Goal: Book appointment/travel/reservation

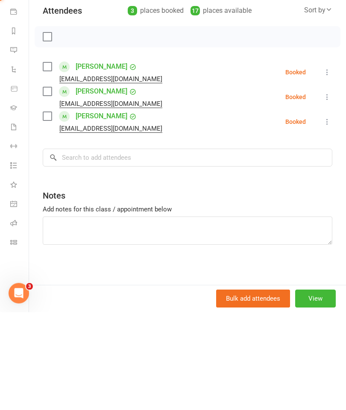
click at [76, 247] on input "search" at bounding box center [187, 256] width 289 height 18
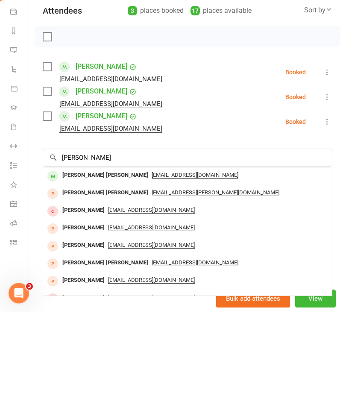
type input "[PERSON_NAME]"
click at [165, 270] on span "[EMAIL_ADDRESS][DOMAIN_NAME]" at bounding box center [195, 273] width 87 height 7
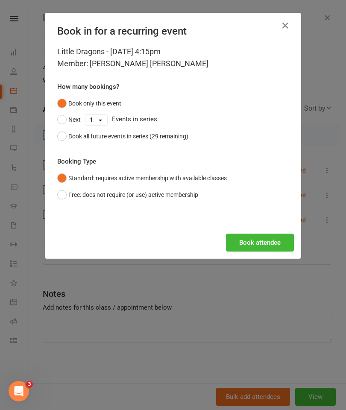
click at [269, 247] on button "Book attendee" at bounding box center [260, 243] width 68 height 18
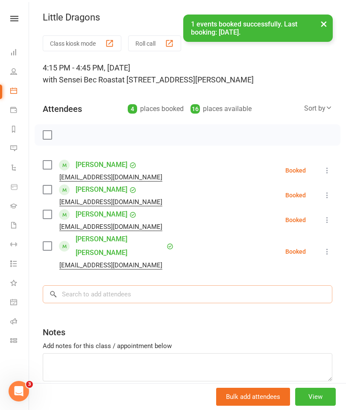
click at [80, 285] on input "search" at bounding box center [187, 294] width 289 height 18
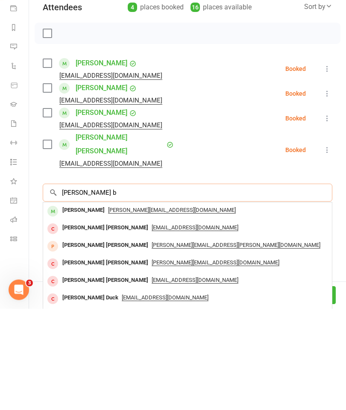
type input "[PERSON_NAME] b"
click at [115, 306] on div "[PERSON_NAME][EMAIL_ADDRESS][DOMAIN_NAME]" at bounding box center [188, 312] width 282 height 12
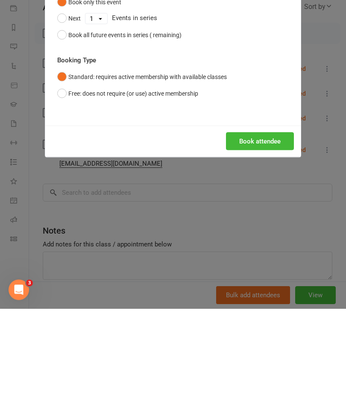
scroll to position [591, 0]
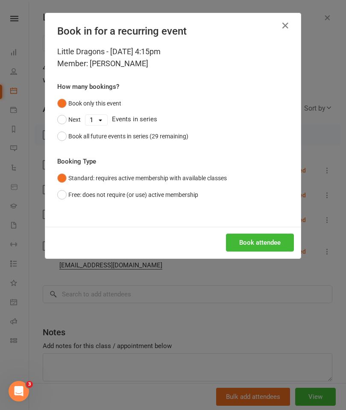
click at [277, 244] on button "Book attendee" at bounding box center [260, 243] width 68 height 18
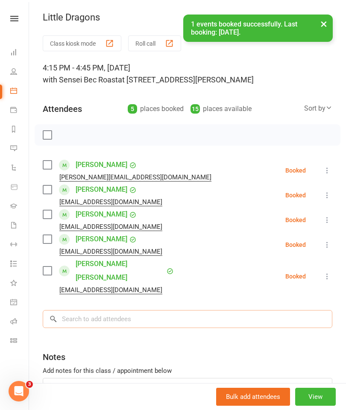
click at [79, 310] on input "search" at bounding box center [187, 319] width 289 height 18
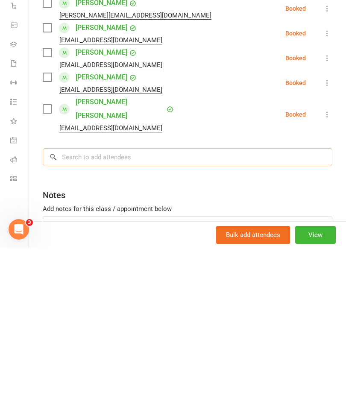
scroll to position [611, 0]
type input "Bjorn"
click at [150, 333] on span "[EMAIL_ADDRESS][DOMAIN_NAME]" at bounding box center [151, 336] width 87 height 7
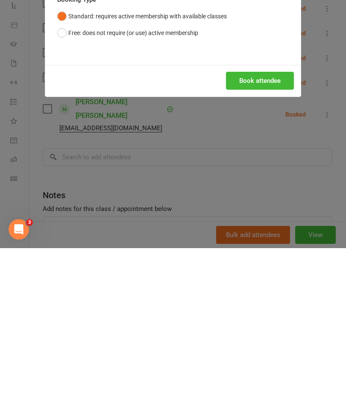
scroll to position [772, 0]
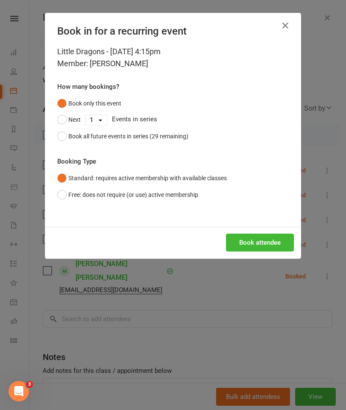
click at [260, 239] on button "Book attendee" at bounding box center [260, 243] width 68 height 18
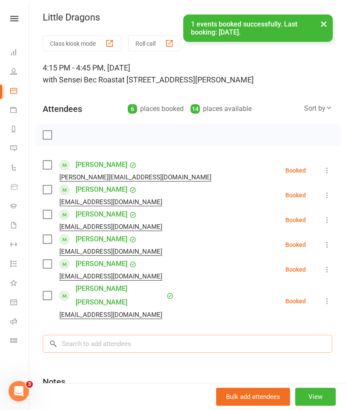
click at [168, 335] on input "search" at bounding box center [187, 344] width 289 height 18
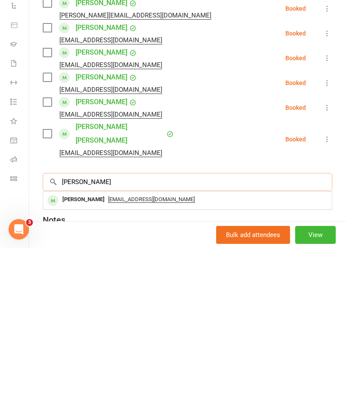
scroll to position [817, 0]
type input "[PERSON_NAME]"
click at [152, 358] on span "[EMAIL_ADDRESS][DOMAIN_NAME]" at bounding box center [195, 361] width 87 height 7
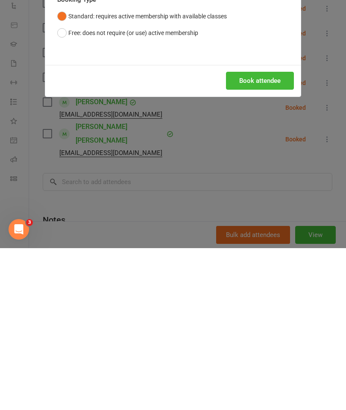
scroll to position [979, 0]
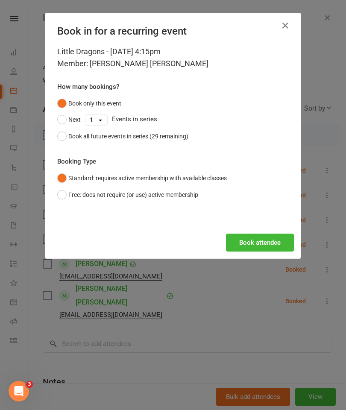
click at [252, 242] on button "Book attendee" at bounding box center [260, 243] width 68 height 18
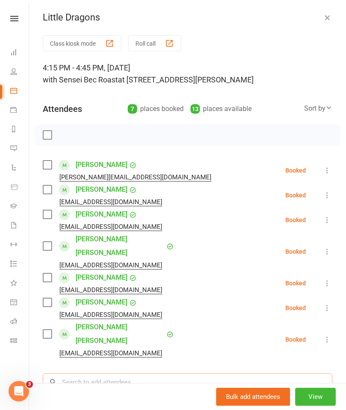
click at [157, 373] on input "search" at bounding box center [187, 382] width 289 height 18
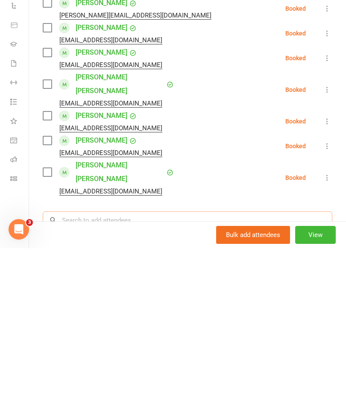
scroll to position [1051, 0]
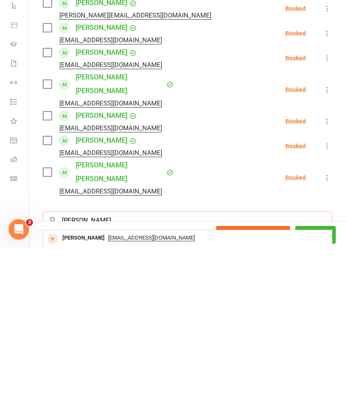
type input "[PERSON_NAME]"
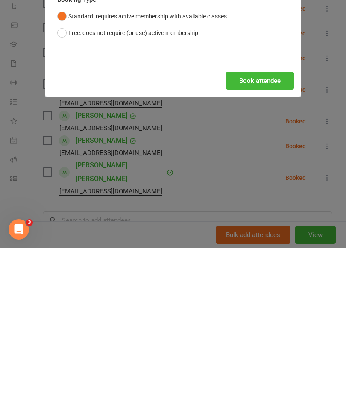
scroll to position [1213, 0]
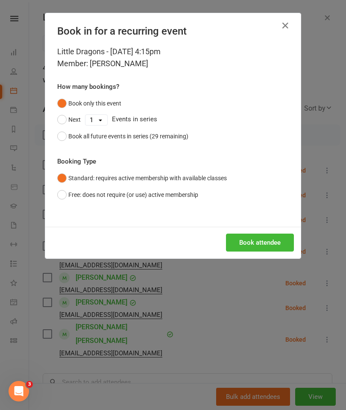
click at [266, 242] on button "Book attendee" at bounding box center [260, 243] width 68 height 18
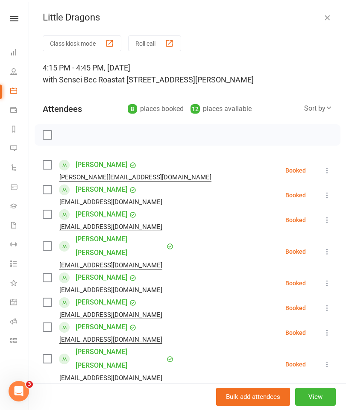
click at [191, 398] on input "search" at bounding box center [187, 407] width 289 height 18
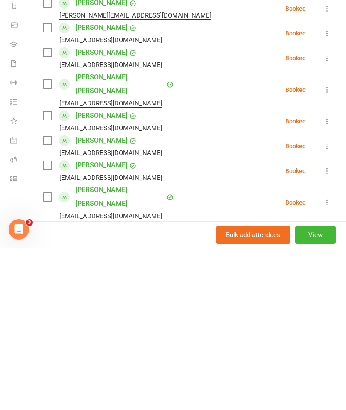
type input "[PERSON_NAME]"
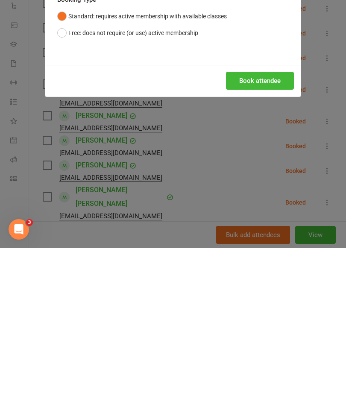
scroll to position [1452, 0]
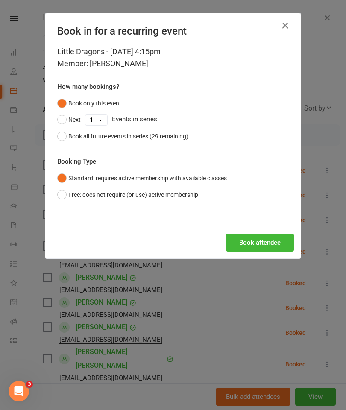
click at [260, 241] on button "Book attendee" at bounding box center [260, 243] width 68 height 18
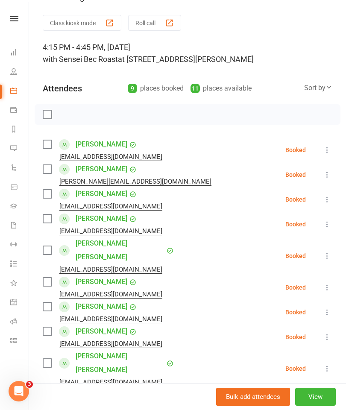
scroll to position [29, 0]
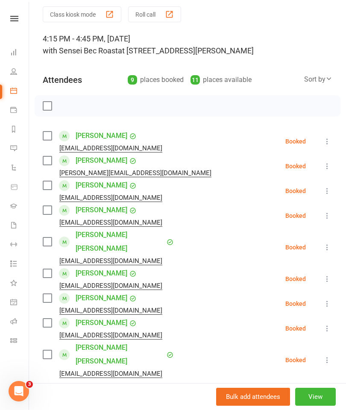
click at [244, 394] on input "search" at bounding box center [187, 403] width 289 height 18
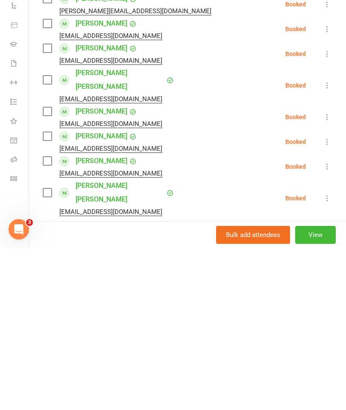
type input "Maximus"
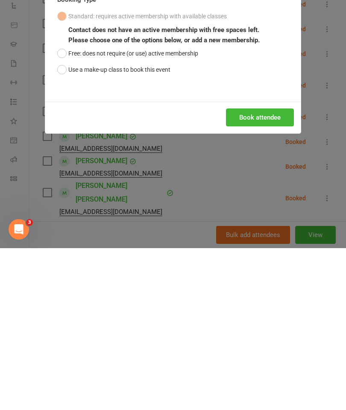
scroll to position [1686, 0]
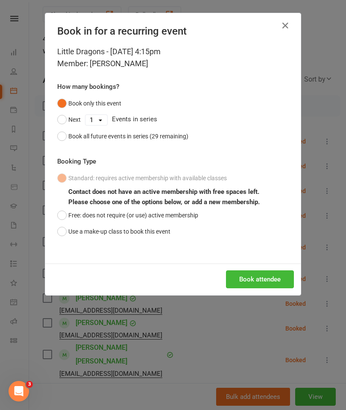
click at [276, 281] on button "Book attendee" at bounding box center [260, 279] width 68 height 18
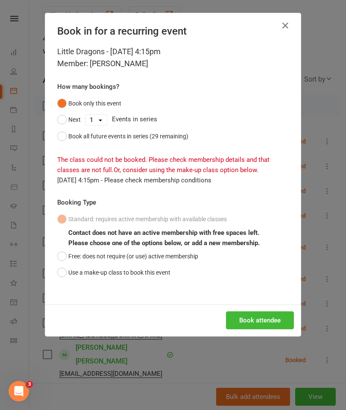
click at [65, 272] on button "Use a make-up class to book this event" at bounding box center [113, 272] width 113 height 16
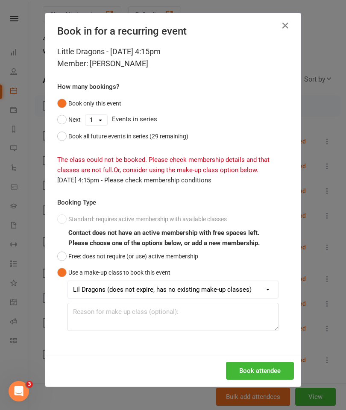
click at [254, 364] on button "Book attendee" at bounding box center [260, 371] width 68 height 18
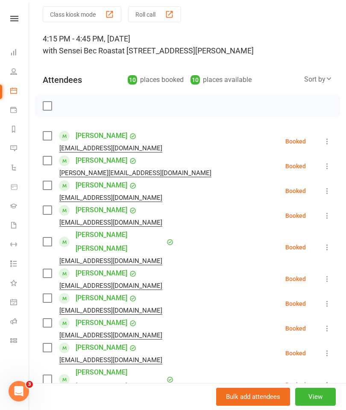
click at [327, 275] on icon at bounding box center [327, 279] width 9 height 9
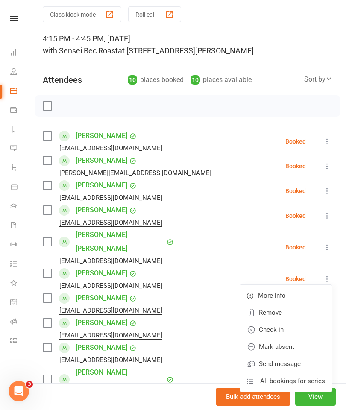
click at [280, 304] on link "Remove" at bounding box center [286, 312] width 92 height 17
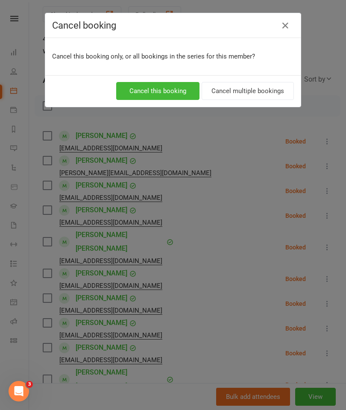
click at [139, 90] on button "Cancel this booking" at bounding box center [157, 91] width 83 height 18
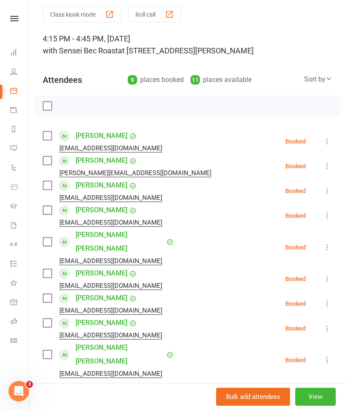
click at [231, 394] on input "search" at bounding box center [187, 403] width 289 height 18
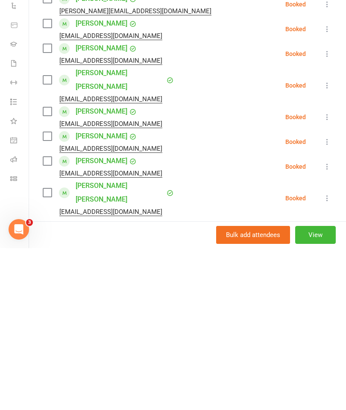
type input "[PERSON_NAME]"
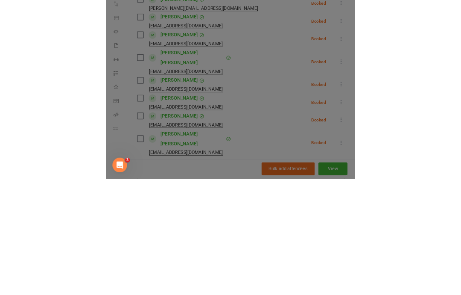
scroll to position [1921, 0]
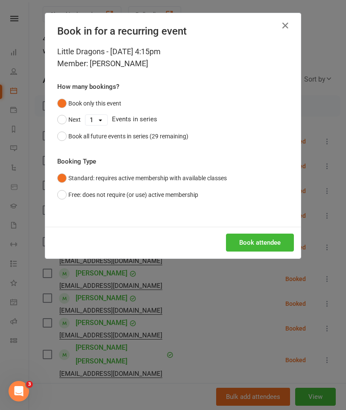
click at [266, 244] on button "Book attendee" at bounding box center [260, 243] width 68 height 18
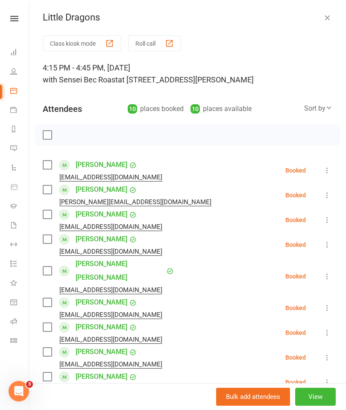
scroll to position [0, 0]
click at [328, 18] on icon "button" at bounding box center [327, 17] width 9 height 9
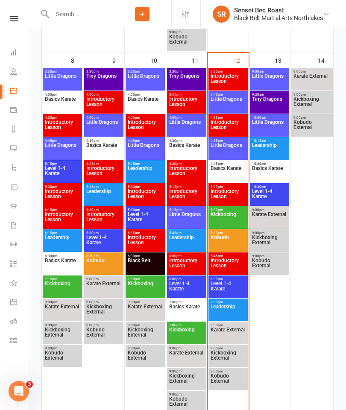
scroll to position [495, 0]
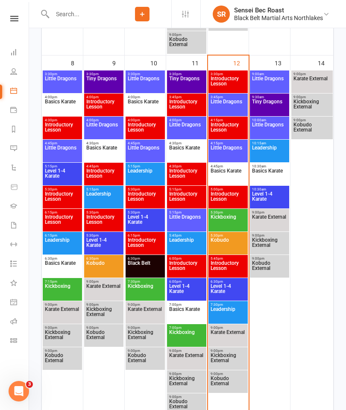
click at [233, 286] on span "Level 1-4 Karate" at bounding box center [228, 290] width 36 height 15
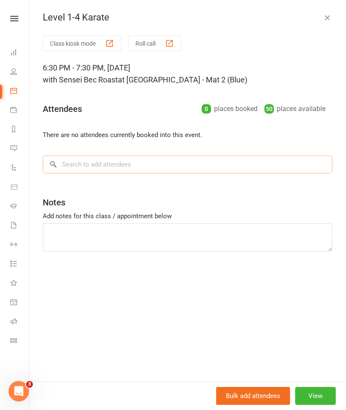
click at [81, 167] on input "search" at bounding box center [187, 164] width 289 height 18
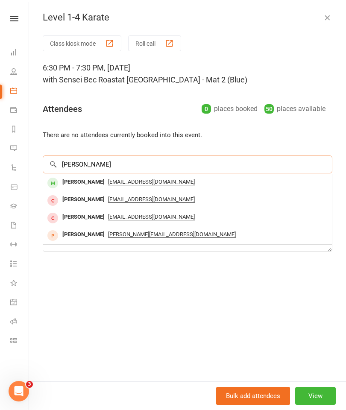
type input "[PERSON_NAME]"
click at [146, 181] on span "[EMAIL_ADDRESS][DOMAIN_NAME]" at bounding box center [151, 181] width 87 height 7
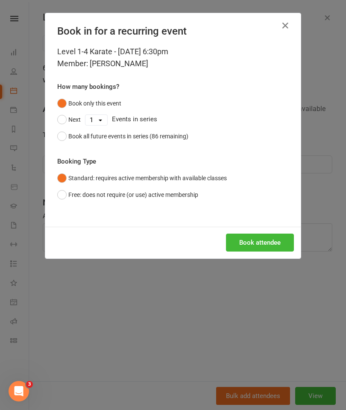
click at [247, 240] on button "Book attendee" at bounding box center [260, 243] width 68 height 18
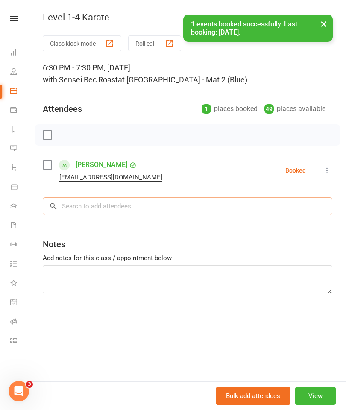
click at [80, 205] on input "search" at bounding box center [187, 206] width 289 height 18
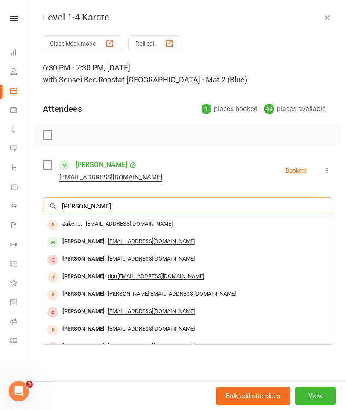
type input "[PERSON_NAME]"
click at [132, 243] on span "[EMAIL_ADDRESS][DOMAIN_NAME]" at bounding box center [151, 241] width 87 height 7
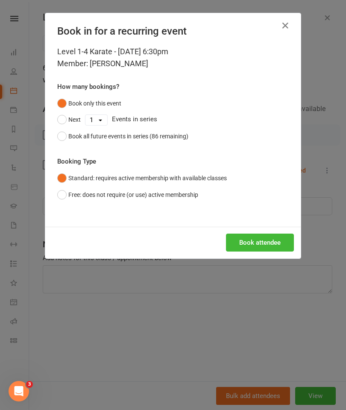
click at [269, 246] on button "Book attendee" at bounding box center [260, 243] width 68 height 18
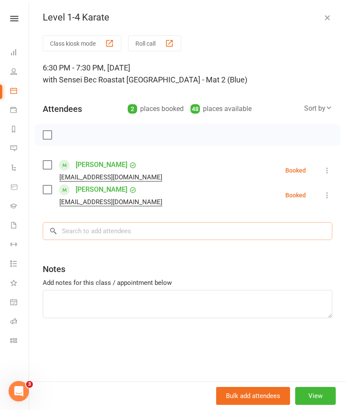
click at [73, 231] on input "search" at bounding box center [187, 231] width 289 height 18
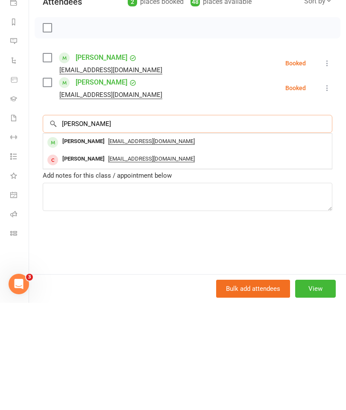
type input "[PERSON_NAME]"
click at [137, 242] on div "[EMAIL_ADDRESS][DOMAIN_NAME]" at bounding box center [188, 248] width 282 height 12
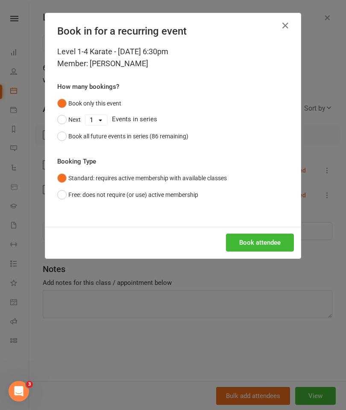
click at [254, 240] on button "Book attendee" at bounding box center [260, 243] width 68 height 18
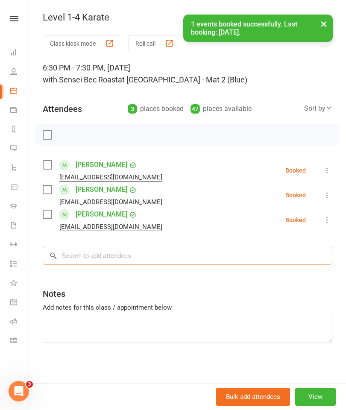
click at [76, 256] on input "search" at bounding box center [187, 256] width 289 height 18
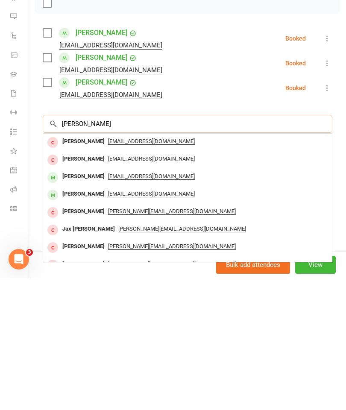
type input "[PERSON_NAME]"
click at [152, 322] on span "[EMAIL_ADDRESS][DOMAIN_NAME]" at bounding box center [151, 325] width 87 height 7
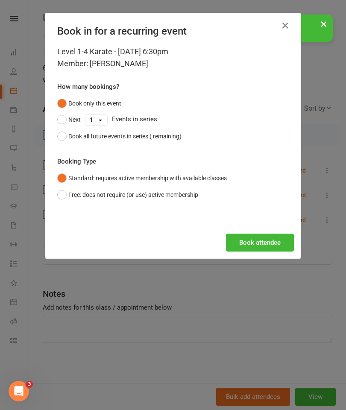
scroll to position [734, 0]
click at [258, 241] on button "Book attendee" at bounding box center [260, 243] width 68 height 18
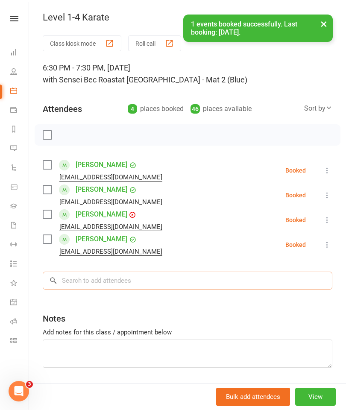
click at [77, 284] on input "search" at bounding box center [187, 281] width 289 height 18
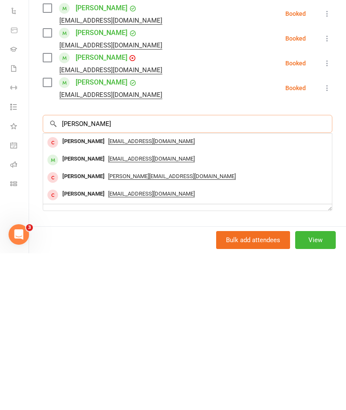
type input "[PERSON_NAME]"
click at [155, 312] on span "[EMAIL_ADDRESS][DOMAIN_NAME]" at bounding box center [151, 315] width 87 height 7
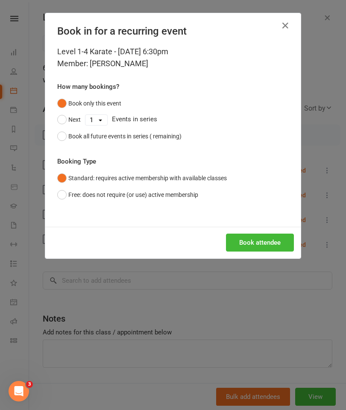
scroll to position [891, 0]
click at [272, 241] on button "Book attendee" at bounding box center [260, 243] width 68 height 18
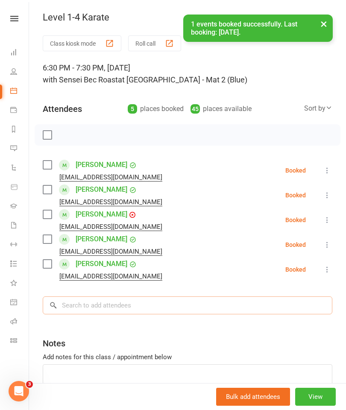
click at [75, 303] on input "search" at bounding box center [187, 305] width 289 height 18
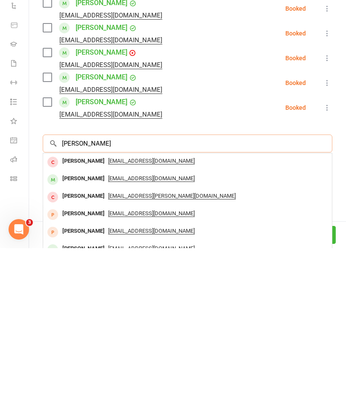
type input "[PERSON_NAME]"
click at [147, 337] on span "[EMAIL_ADDRESS][DOMAIN_NAME]" at bounding box center [151, 340] width 87 height 7
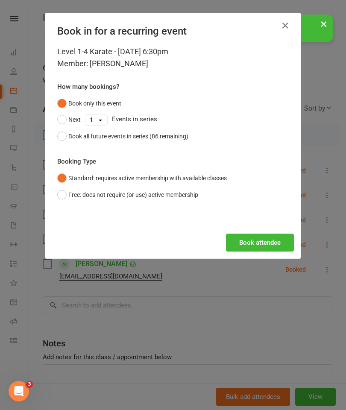
scroll to position [1072, 0]
click at [258, 247] on button "Book attendee" at bounding box center [260, 243] width 68 height 18
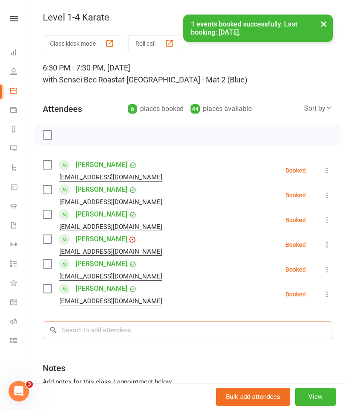
click at [80, 333] on input "search" at bounding box center [187, 330] width 289 height 18
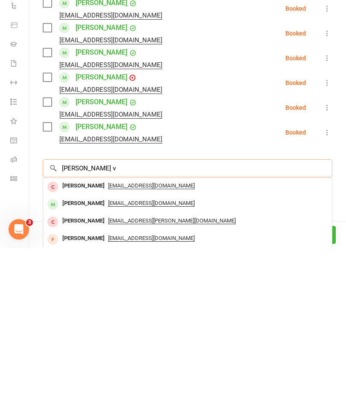
scroll to position [1117, 0]
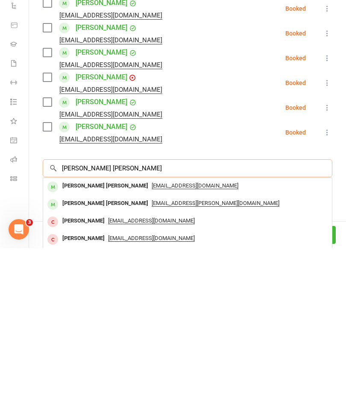
type input "[PERSON_NAME] [PERSON_NAME]"
click at [156, 344] on span "[EMAIL_ADDRESS][DOMAIN_NAME]" at bounding box center [195, 347] width 87 height 7
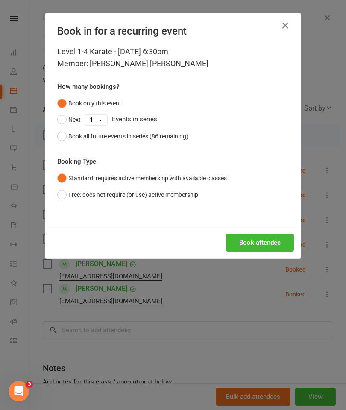
click at [268, 245] on button "Book attendee" at bounding box center [260, 243] width 68 height 18
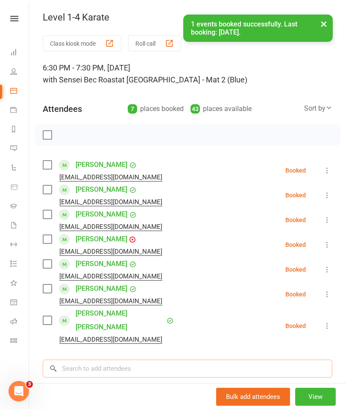
click at [237, 359] on input "search" at bounding box center [187, 368] width 289 height 18
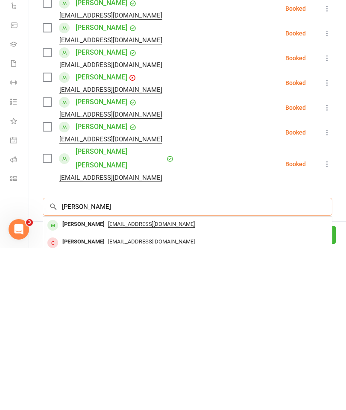
type input "[PERSON_NAME]"
click at [166, 383] on span "[EMAIL_ADDRESS][DOMAIN_NAME]" at bounding box center [151, 386] width 87 height 7
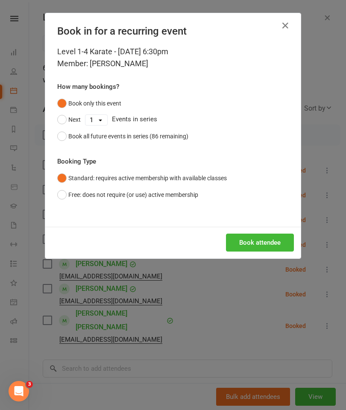
click at [271, 247] on button "Book attendee" at bounding box center [260, 243] width 68 height 18
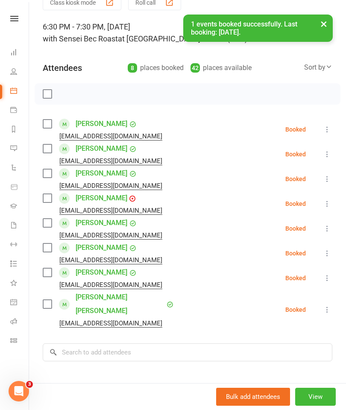
scroll to position [46, 0]
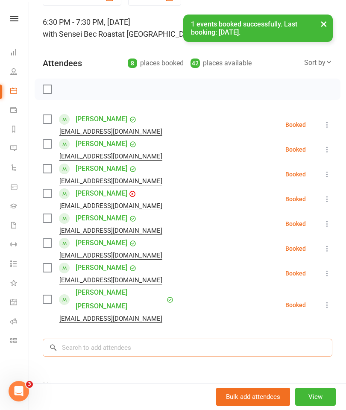
click at [242, 339] on input "search" at bounding box center [187, 348] width 289 height 18
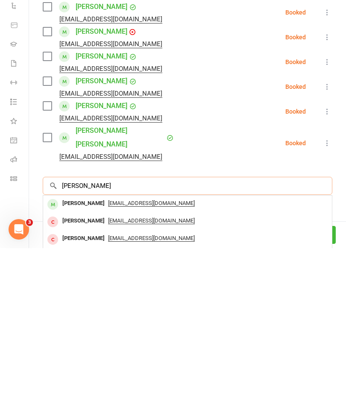
scroll to position [1558, 0]
type input "[PERSON_NAME]"
click at [145, 379] on span "[EMAIL_ADDRESS][DOMAIN_NAME]" at bounding box center [151, 382] width 87 height 7
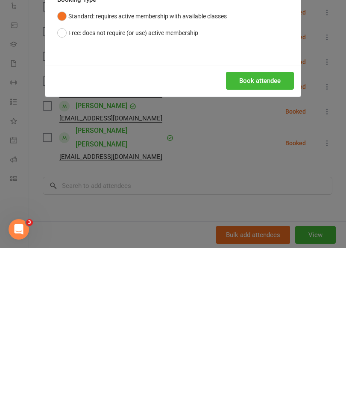
scroll to position [1720, 0]
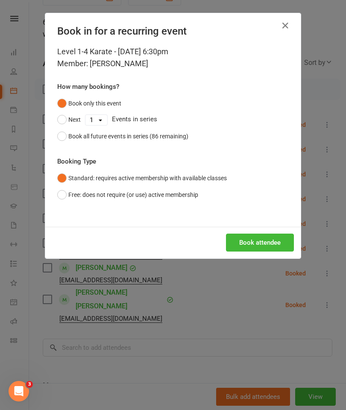
click at [269, 239] on button "Book attendee" at bounding box center [260, 243] width 68 height 18
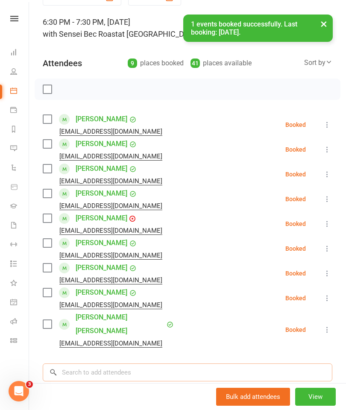
click at [79, 363] on input "search" at bounding box center [187, 372] width 289 height 18
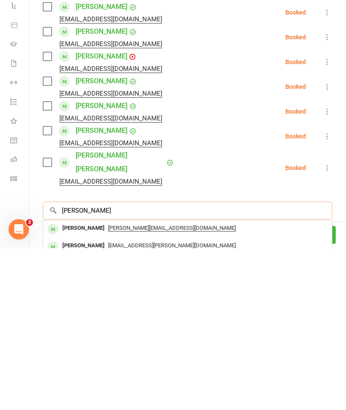
type input "[PERSON_NAME]"
click at [140, 386] on span "[PERSON_NAME][EMAIL_ADDRESS][DOMAIN_NAME]" at bounding box center [172, 389] width 128 height 7
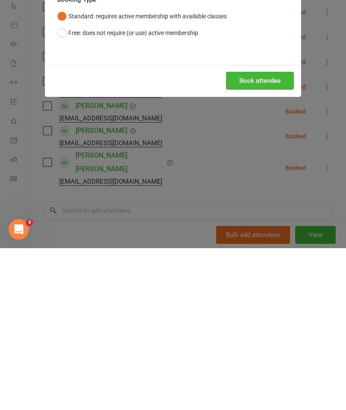
scroll to position [1954, 15]
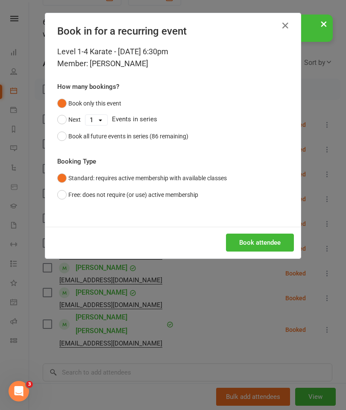
click at [270, 234] on button "Book attendee" at bounding box center [260, 243] width 68 height 18
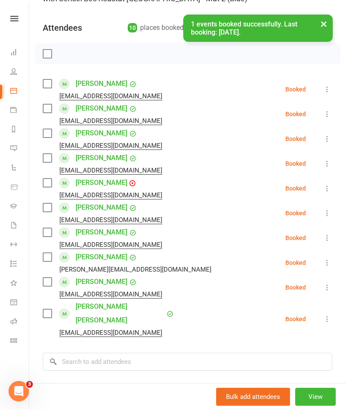
scroll to position [83, 0]
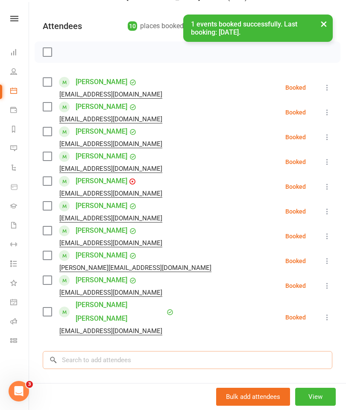
click at [81, 351] on input "search" at bounding box center [187, 360] width 289 height 18
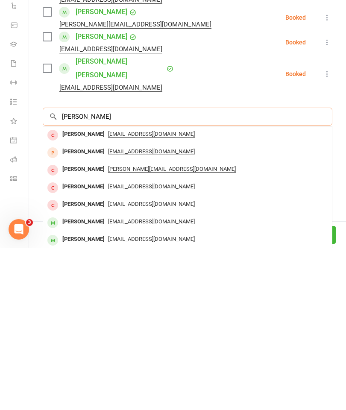
scroll to position [164, 0]
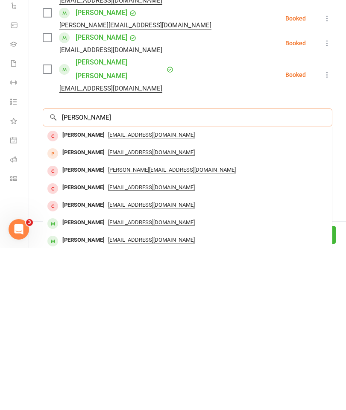
type input "[PERSON_NAME]"
click at [143, 398] on span "[EMAIL_ADDRESS][DOMAIN_NAME]" at bounding box center [151, 401] width 87 height 7
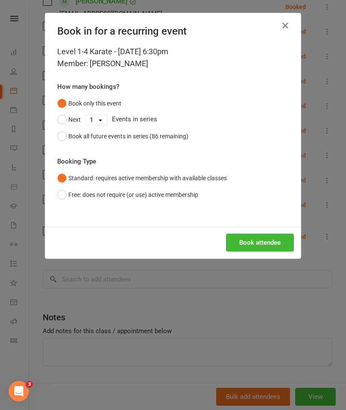
click at [259, 241] on button "Book attendee" at bounding box center [260, 243] width 68 height 18
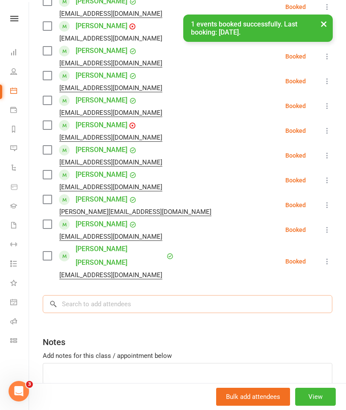
click at [75, 295] on input "search" at bounding box center [187, 304] width 289 height 18
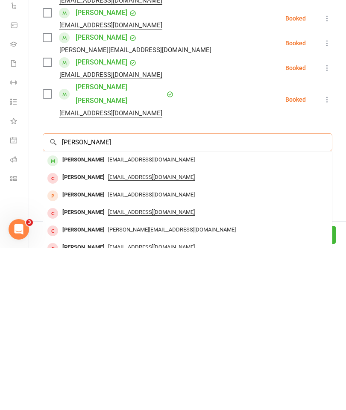
scroll to position [1981, 0]
type input "[PERSON_NAME]"
click at [161, 315] on div "[EMAIL_ADDRESS][DOMAIN_NAME]" at bounding box center [188, 321] width 282 height 12
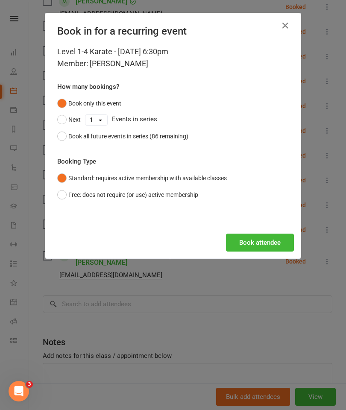
click at [260, 240] on button "Book attendee" at bounding box center [260, 243] width 68 height 18
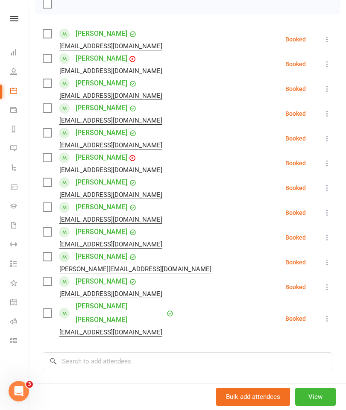
scroll to position [131, 0]
click at [73, 352] on input "search" at bounding box center [187, 361] width 289 height 18
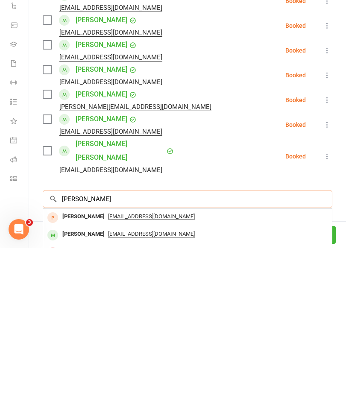
type input "[PERSON_NAME]"
click at [143, 392] on span "[EMAIL_ADDRESS][DOMAIN_NAME]" at bounding box center [151, 395] width 87 height 7
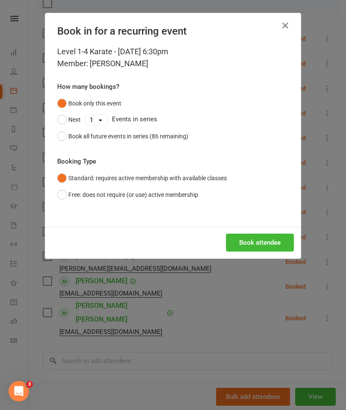
click at [267, 242] on button "Book attendee" at bounding box center [260, 243] width 68 height 18
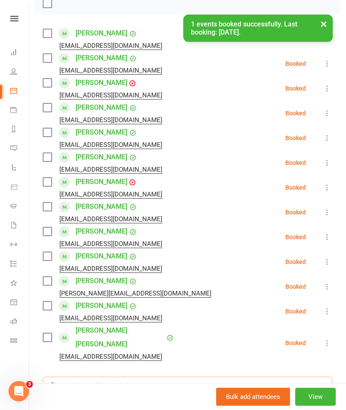
click at [75, 377] on input "search" at bounding box center [187, 386] width 289 height 18
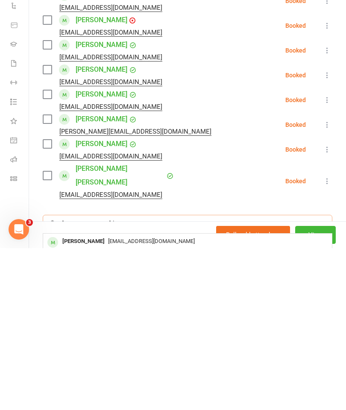
scroll to position [1981, 0]
type input "[PERSON_NAME] be"
click at [141, 400] on span "[EMAIL_ADDRESS][DOMAIN_NAME]" at bounding box center [151, 403] width 87 height 7
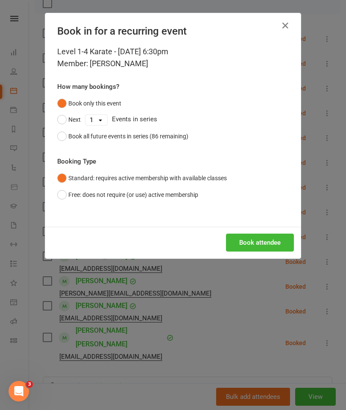
click at [262, 237] on button "Book attendee" at bounding box center [260, 243] width 68 height 18
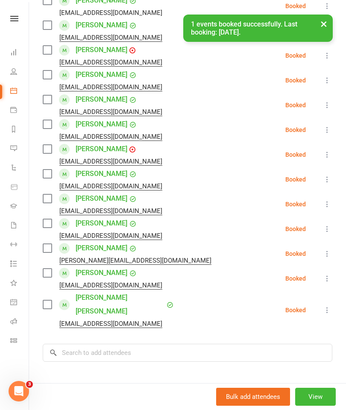
scroll to position [190, 0]
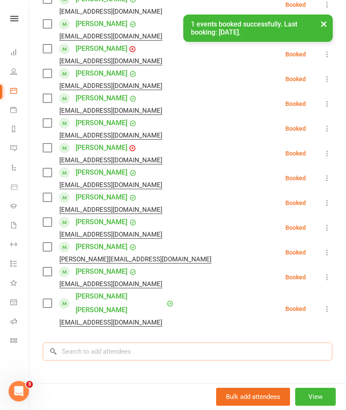
click at [75, 342] on input "search" at bounding box center [187, 351] width 289 height 18
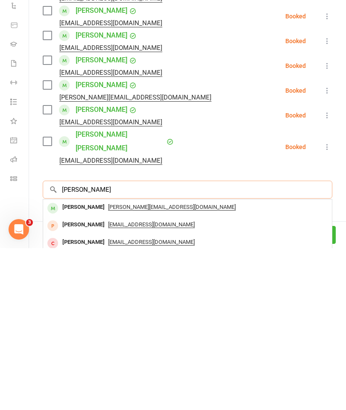
scroll to position [1981, 0]
type input "[PERSON_NAME]"
click at [149, 365] on span "[PERSON_NAME][EMAIL_ADDRESS][DOMAIN_NAME]" at bounding box center [172, 368] width 128 height 7
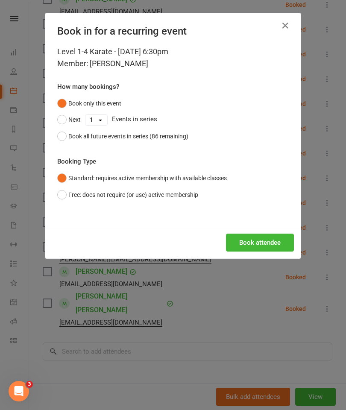
click at [264, 235] on button "Book attendee" at bounding box center [260, 243] width 68 height 18
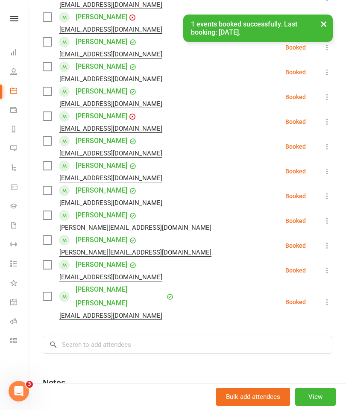
scroll to position [222, 0]
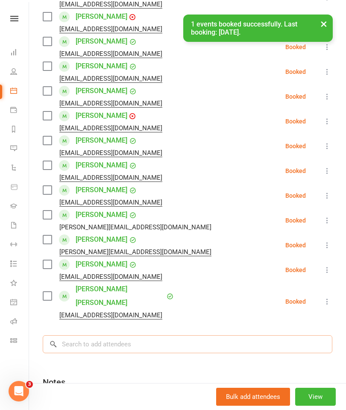
click at [76, 335] on input "search" at bounding box center [187, 344] width 289 height 18
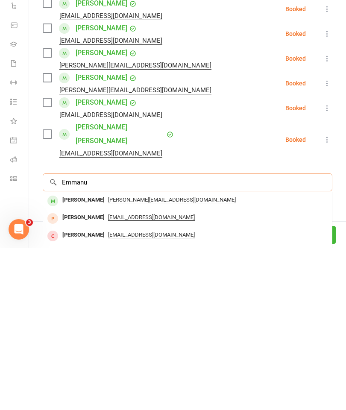
scroll to position [1981, 0]
type input "Emmanu"
click at [172, 356] on div "[PERSON_NAME][EMAIL_ADDRESS][DOMAIN_NAME]" at bounding box center [188, 362] width 282 height 12
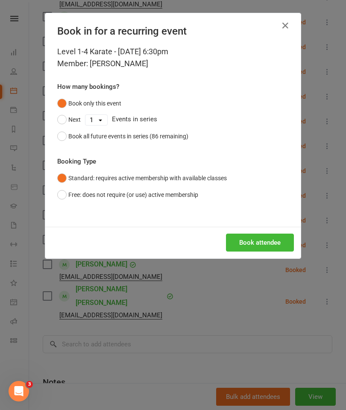
click at [263, 241] on button "Book attendee" at bounding box center [260, 243] width 68 height 18
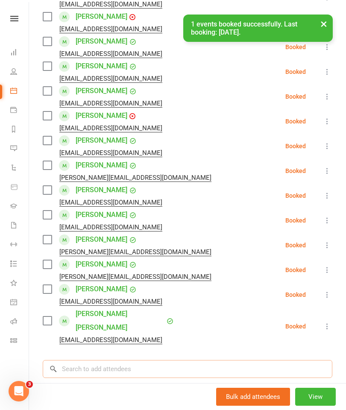
click at [74, 360] on input "search" at bounding box center [187, 369] width 289 height 18
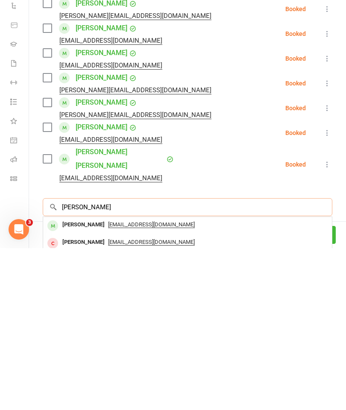
type input "[PERSON_NAME]"
click at [160, 380] on div "[EMAIL_ADDRESS][DOMAIN_NAME]" at bounding box center [188, 386] width 282 height 12
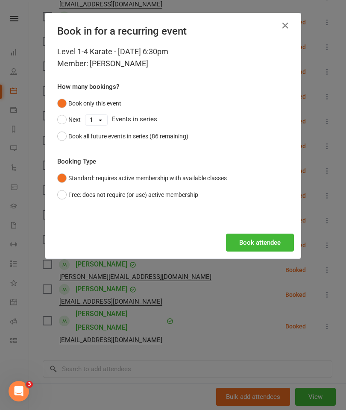
click at [258, 244] on button "Book attendee" at bounding box center [260, 243] width 68 height 18
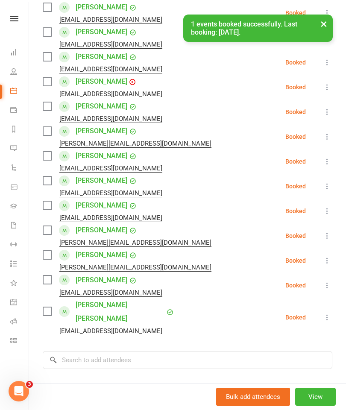
scroll to position [260, 0]
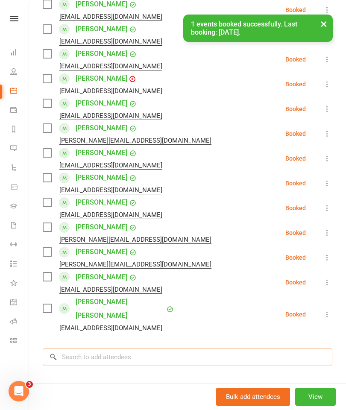
click at [78, 348] on input "search" at bounding box center [187, 357] width 289 height 18
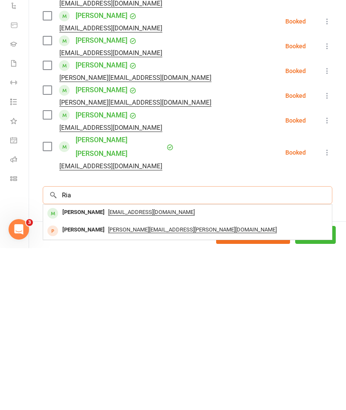
scroll to position [1981, 0]
type input "Ria"
click at [134, 371] on span "[EMAIL_ADDRESS][DOMAIN_NAME]" at bounding box center [151, 374] width 87 height 7
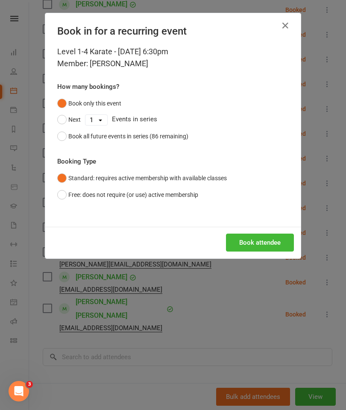
click at [263, 237] on button "Book attendee" at bounding box center [260, 243] width 68 height 18
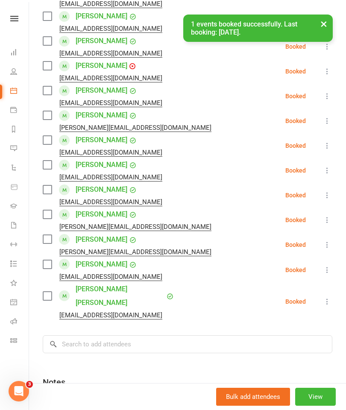
scroll to position [298, 0]
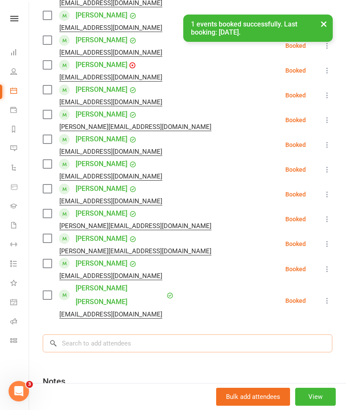
click at [79, 334] on input "search" at bounding box center [187, 343] width 289 height 18
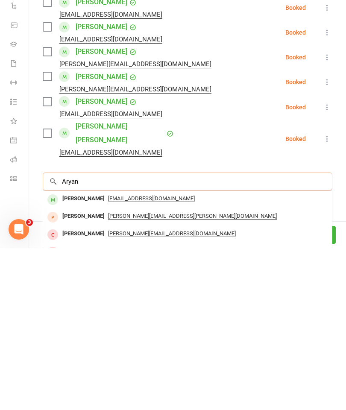
type input "Aryan"
click at [152, 354] on div "[EMAIL_ADDRESS][DOMAIN_NAME]" at bounding box center [188, 360] width 282 height 12
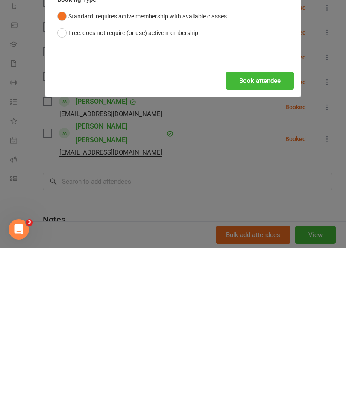
scroll to position [1981, 0]
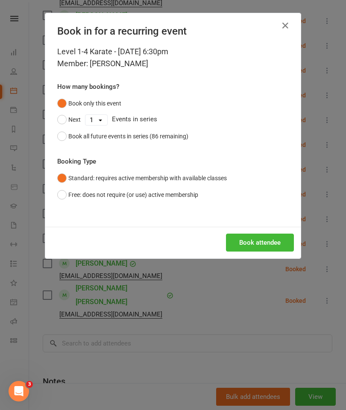
click at [269, 239] on button "Book attendee" at bounding box center [260, 243] width 68 height 18
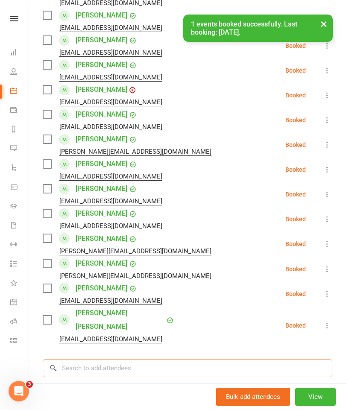
click at [73, 359] on input "search" at bounding box center [187, 368] width 289 height 18
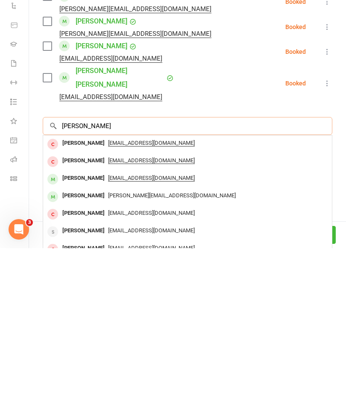
type input "[PERSON_NAME]"
click at [140, 354] on span "[PERSON_NAME][EMAIL_ADDRESS][DOMAIN_NAME]" at bounding box center [172, 357] width 128 height 6
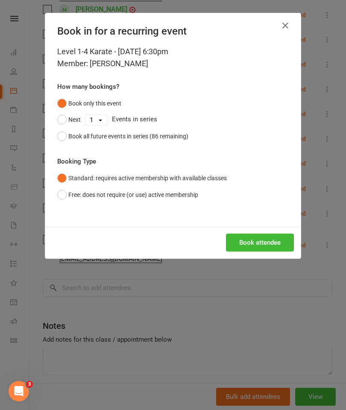
click at [258, 241] on button "Book attendee" at bounding box center [260, 243] width 68 height 18
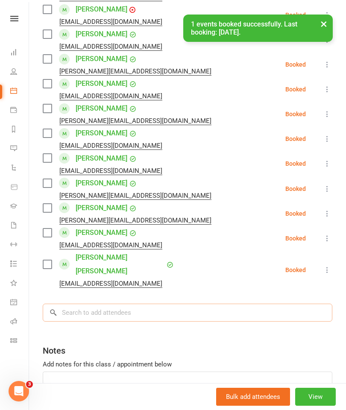
click at [75, 304] on input "search" at bounding box center [187, 313] width 289 height 18
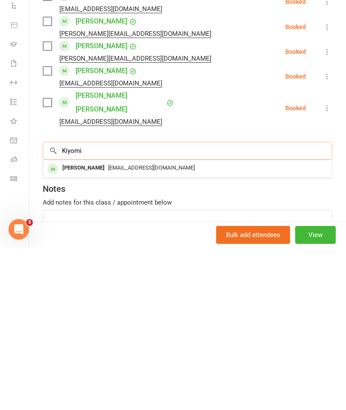
type input "Kiyomi"
click at [155, 326] on span "[EMAIL_ADDRESS][DOMAIN_NAME]" at bounding box center [151, 329] width 87 height 6
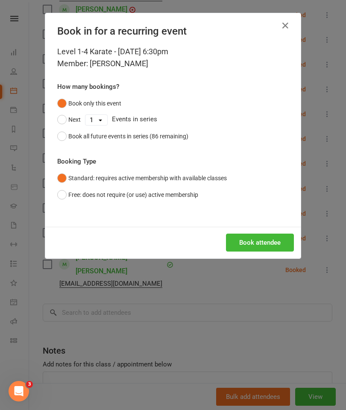
click at [262, 238] on button "Book attendee" at bounding box center [260, 243] width 68 height 18
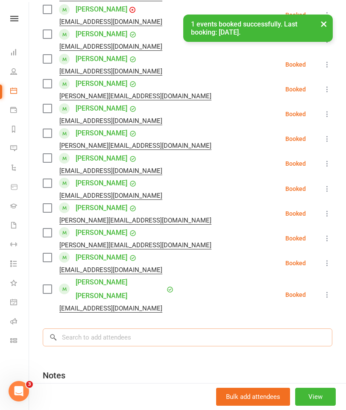
click at [75, 328] on input "search" at bounding box center [187, 337] width 289 height 18
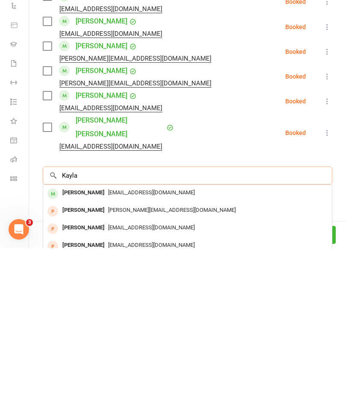
type input "Kayla"
click at [145, 351] on span "[EMAIL_ADDRESS][DOMAIN_NAME]" at bounding box center [151, 354] width 87 height 6
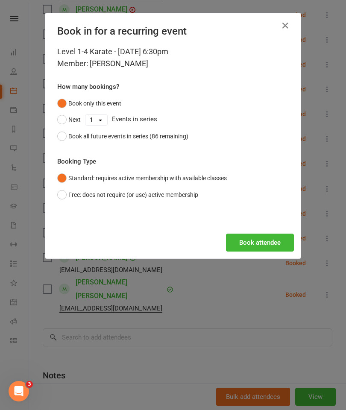
click at [261, 240] on button "Book attendee" at bounding box center [260, 243] width 68 height 18
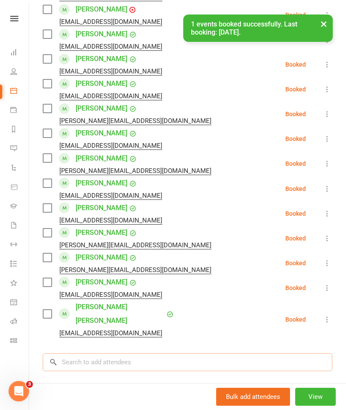
click at [76, 353] on input "search" at bounding box center [187, 362] width 289 height 18
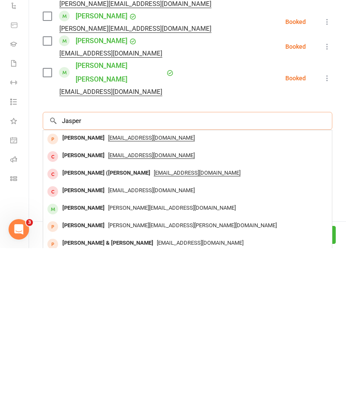
scroll to position [464, 0]
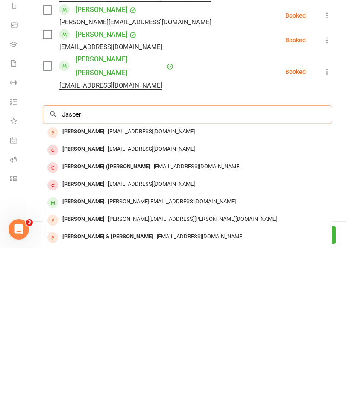
type input "Jasper"
click at [157, 360] on span "[PERSON_NAME][EMAIL_ADDRESS][DOMAIN_NAME]" at bounding box center [172, 363] width 128 height 6
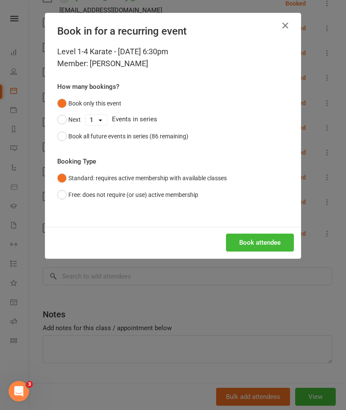
click at [261, 242] on button "Book attendee" at bounding box center [260, 243] width 68 height 18
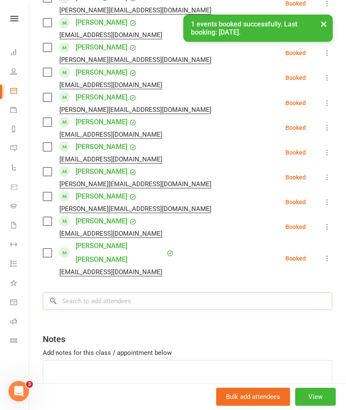
click at [73, 292] on input "search" at bounding box center [187, 301] width 289 height 18
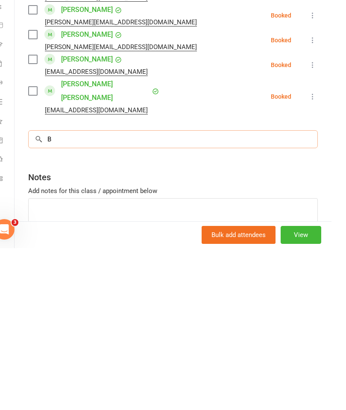
scroll to position [1981, 15]
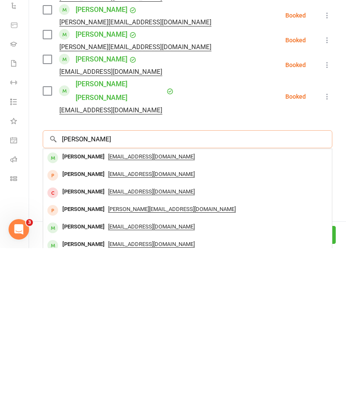
type input "[PERSON_NAME]"
click at [145, 315] on span "[EMAIL_ADDRESS][DOMAIN_NAME]" at bounding box center [151, 318] width 87 height 7
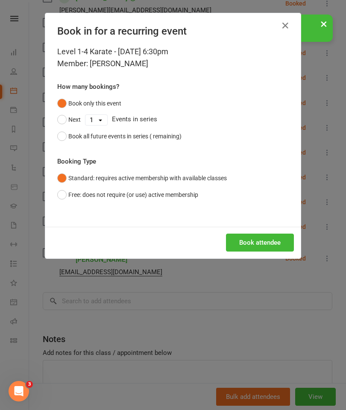
scroll to position [1981, 0]
click at [255, 237] on button "Book attendee" at bounding box center [260, 243] width 68 height 18
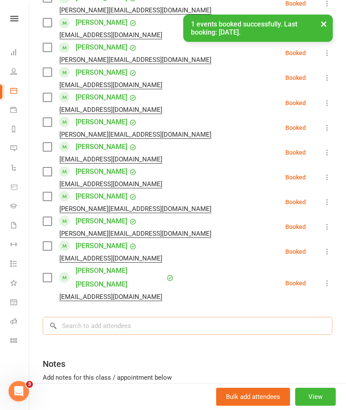
click at [76, 317] on input "search" at bounding box center [187, 326] width 289 height 18
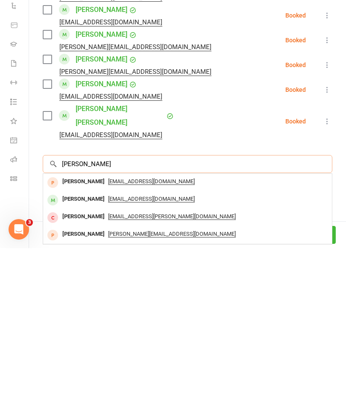
type input "[PERSON_NAME]"
click at [152, 357] on span "[EMAIL_ADDRESS][DOMAIN_NAME]" at bounding box center [151, 360] width 87 height 7
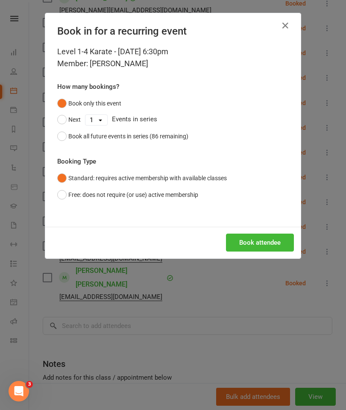
click at [263, 245] on button "Book attendee" at bounding box center [260, 243] width 68 height 18
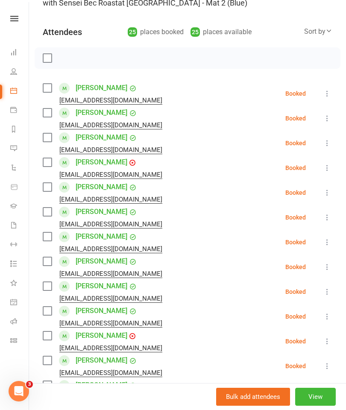
scroll to position [69, 0]
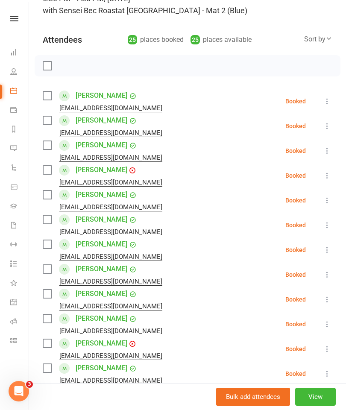
click at [47, 65] on label at bounding box center [47, 65] width 9 height 9
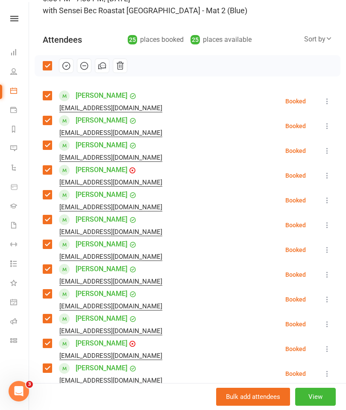
click at [63, 65] on icon "button" at bounding box center [65, 65] width 9 height 9
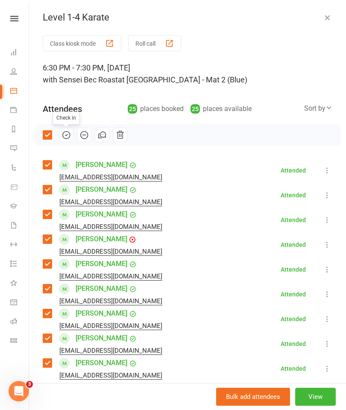
scroll to position [0, 0]
click at [330, 15] on icon "button" at bounding box center [327, 17] width 9 height 9
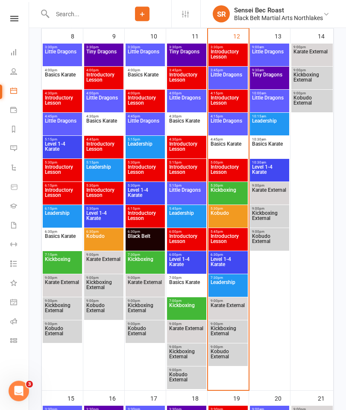
scroll to position [520, 0]
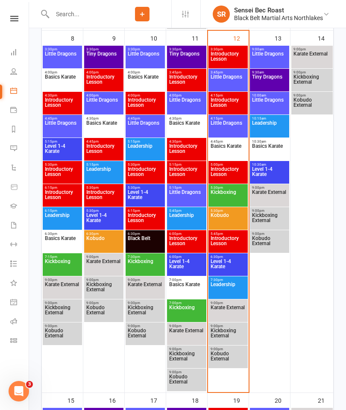
click at [218, 151] on span "Basics Karate" at bounding box center [228, 150] width 36 height 15
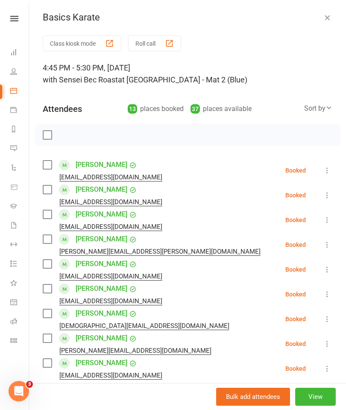
click at [48, 132] on label at bounding box center [47, 135] width 9 height 9
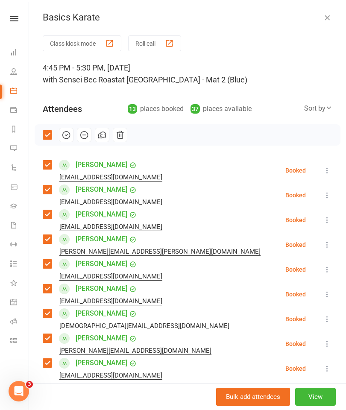
click at [68, 133] on icon "button" at bounding box center [65, 134] width 9 height 9
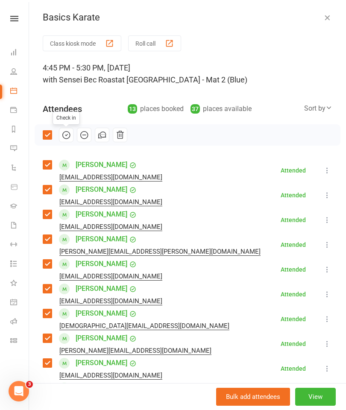
click at [328, 15] on icon "button" at bounding box center [327, 17] width 9 height 9
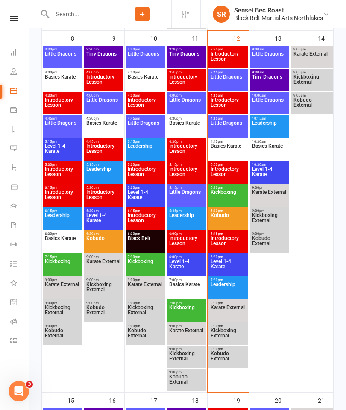
click at [219, 77] on span "Little Dragons" at bounding box center [228, 81] width 36 height 15
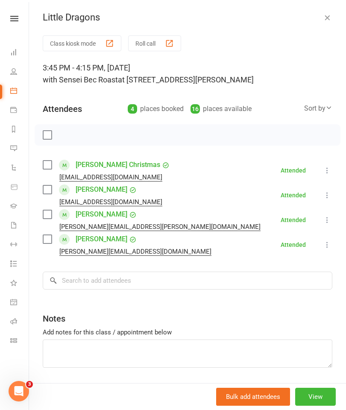
click at [329, 17] on icon "button" at bounding box center [327, 17] width 9 height 9
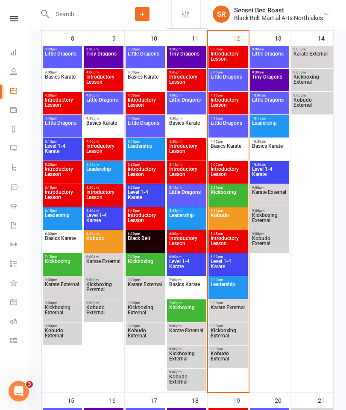
click at [216, 194] on span "Kickboxing" at bounding box center [228, 197] width 36 height 15
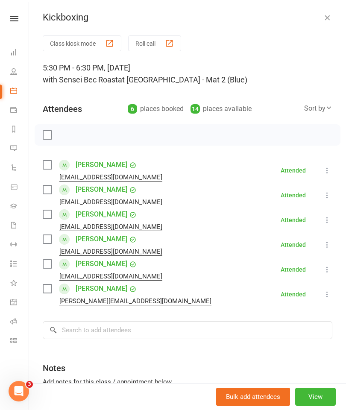
click at [327, 16] on icon "button" at bounding box center [327, 17] width 9 height 9
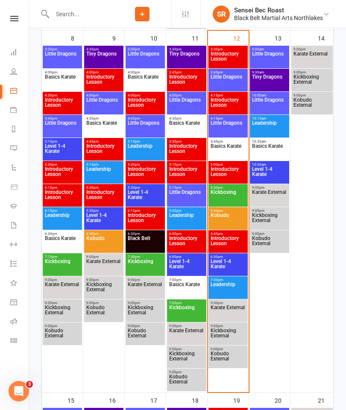
click at [225, 215] on span "Kobudo" at bounding box center [228, 220] width 36 height 15
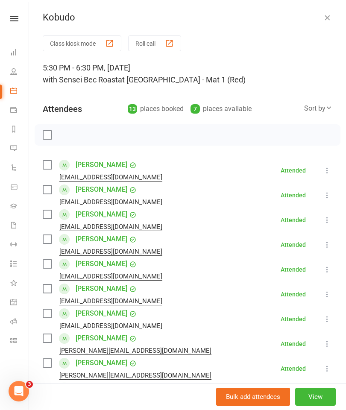
click at [328, 20] on icon "button" at bounding box center [327, 17] width 9 height 9
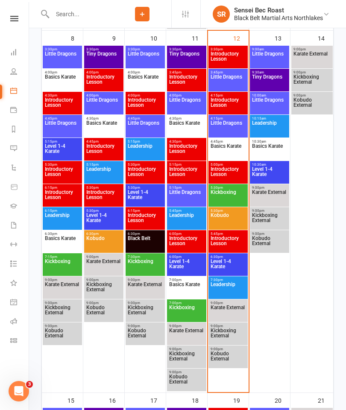
click at [231, 129] on span "Little Dragons" at bounding box center [228, 127] width 36 height 15
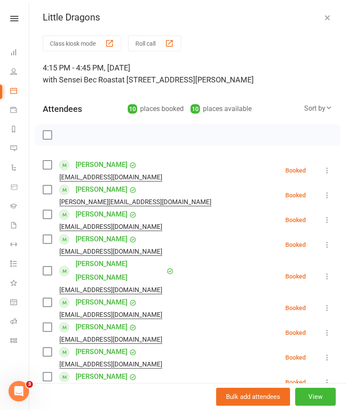
click at [48, 132] on label at bounding box center [47, 135] width 9 height 9
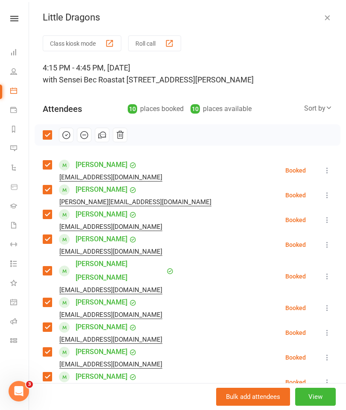
click at [70, 132] on icon "button" at bounding box center [65, 134] width 9 height 9
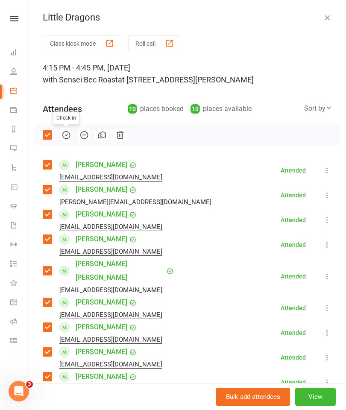
click at [329, 15] on icon "button" at bounding box center [327, 17] width 9 height 9
